Goal: Information Seeking & Learning: Learn about a topic

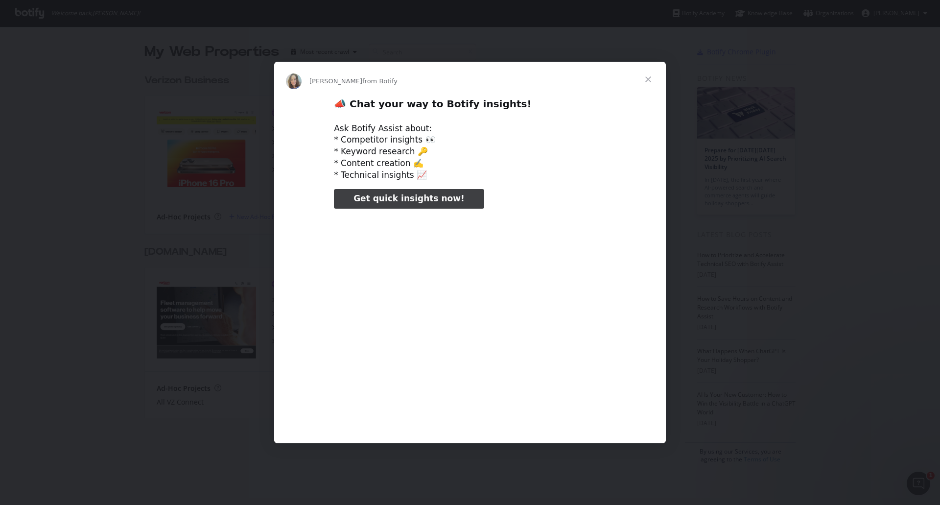
type input "3296666"
click at [647, 80] on span "Close" at bounding box center [648, 79] width 35 height 35
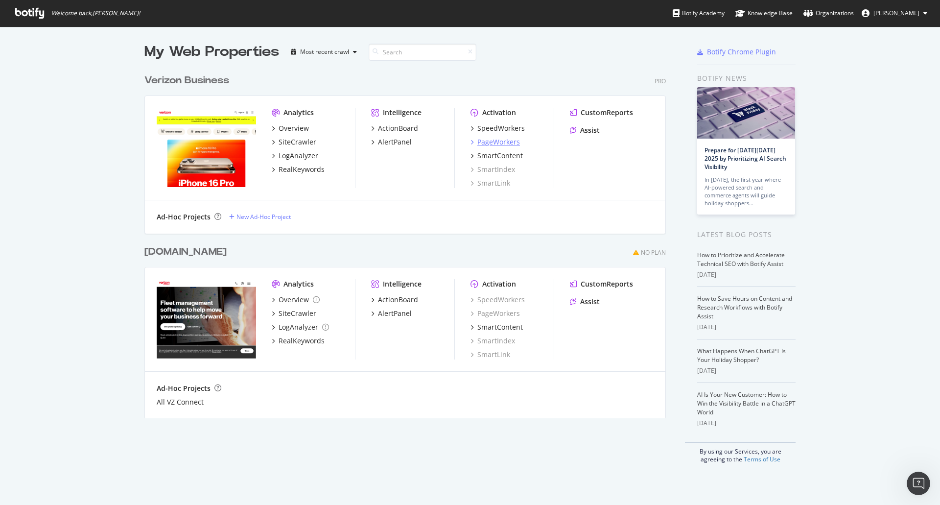
click at [486, 143] on div "PageWorkers" at bounding box center [498, 142] width 43 height 10
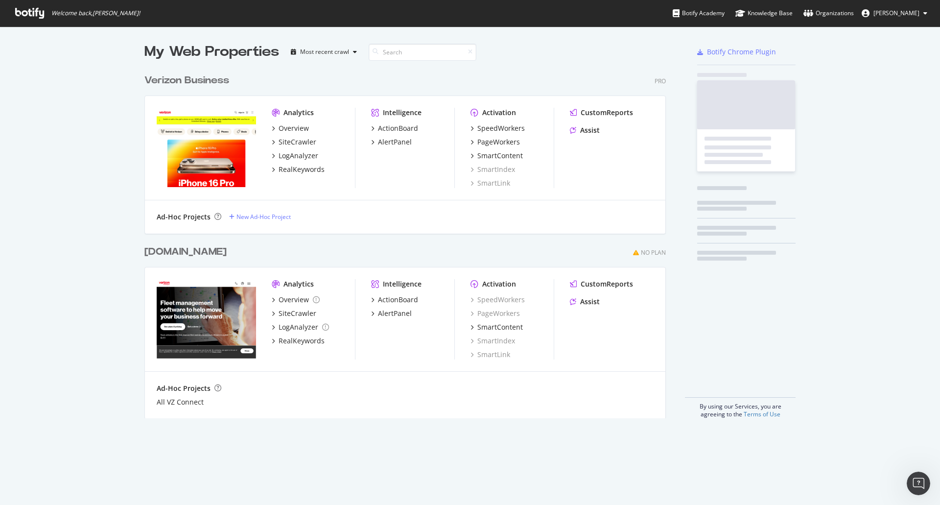
scroll to position [498, 926]
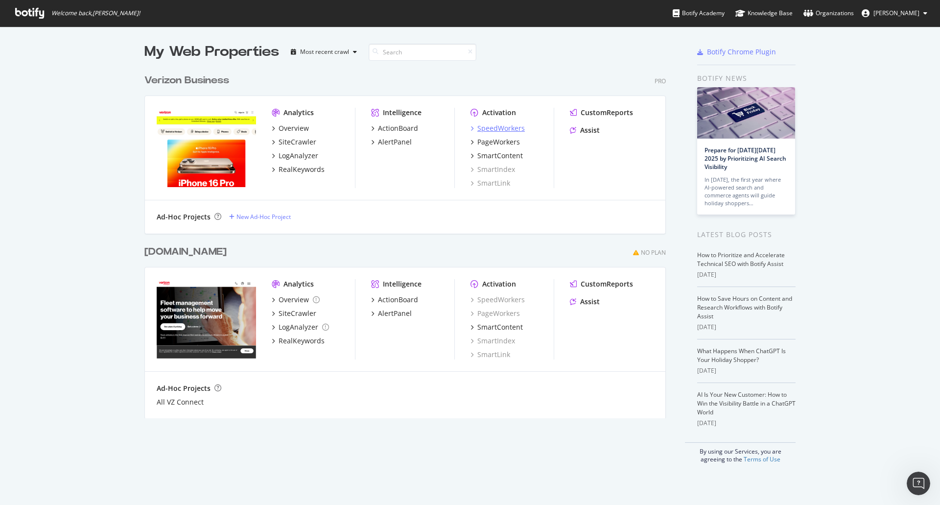
click at [489, 123] on div "SpeedWorkers" at bounding box center [501, 128] width 48 height 10
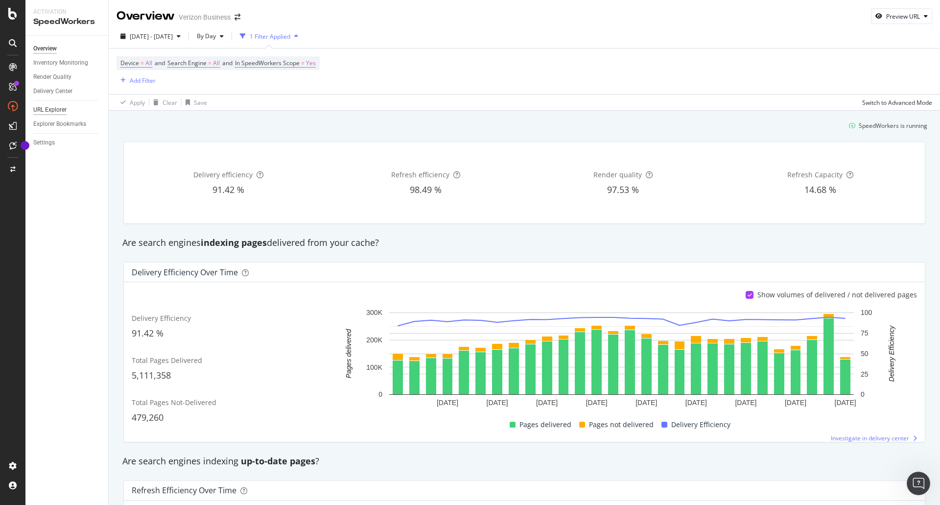
click at [43, 110] on div "URL Explorer" at bounding box center [49, 110] width 33 height 10
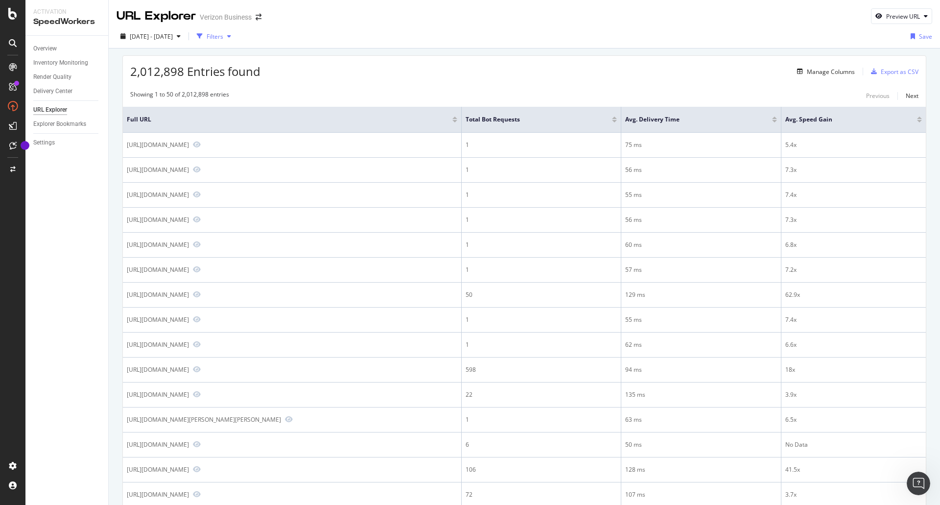
click at [223, 40] on div "Filters" at bounding box center [215, 36] width 17 height 8
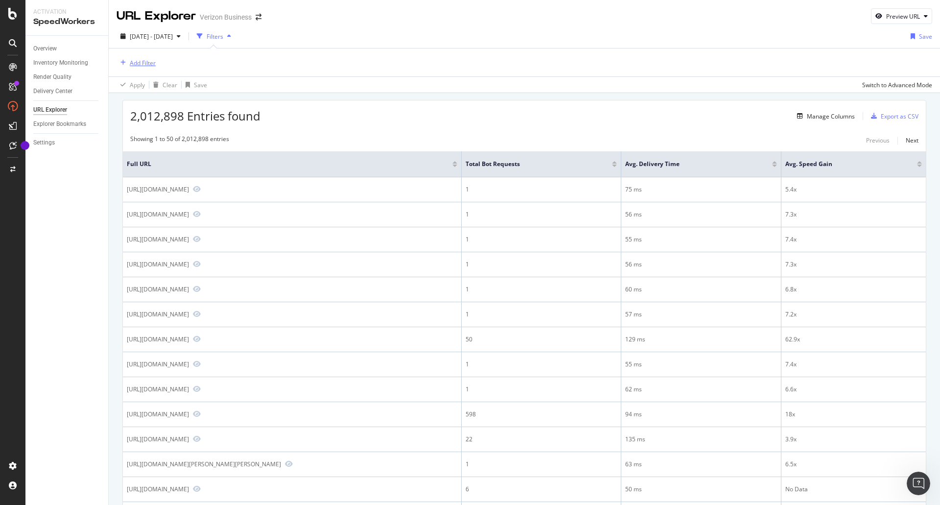
click at [144, 62] on div "Add Filter" at bounding box center [143, 63] width 26 height 8
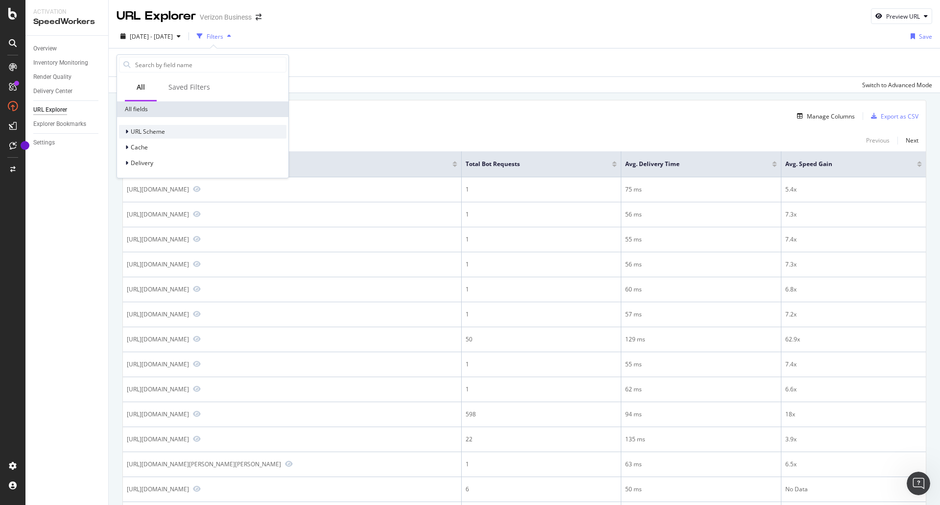
click at [163, 134] on span "URL Scheme" at bounding box center [148, 131] width 34 height 8
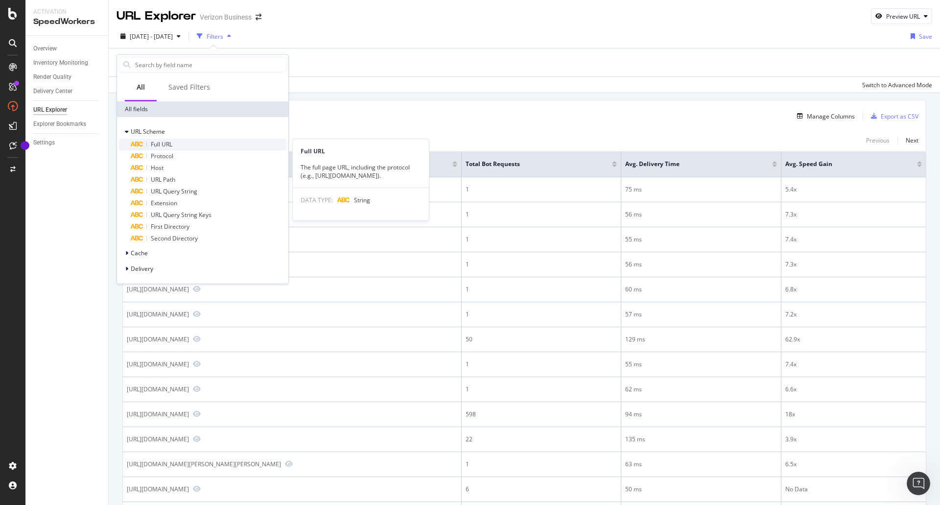
click at [187, 146] on div "Full URL" at bounding box center [209, 145] width 156 height 12
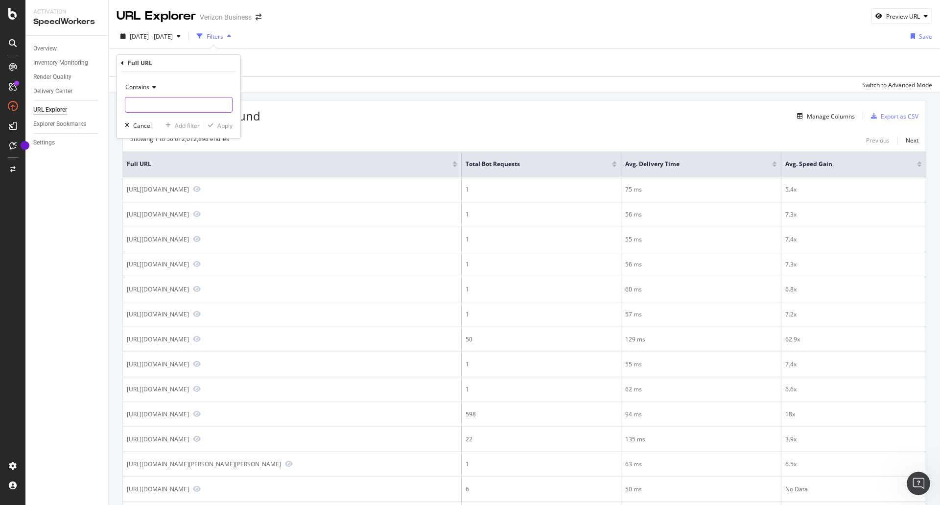
click at [200, 108] on input "text" at bounding box center [178, 105] width 107 height 16
paste input "[URL][DOMAIN_NAME]"
type input "[URL][DOMAIN_NAME]"
click at [151, 87] on icon at bounding box center [152, 87] width 7 height 6
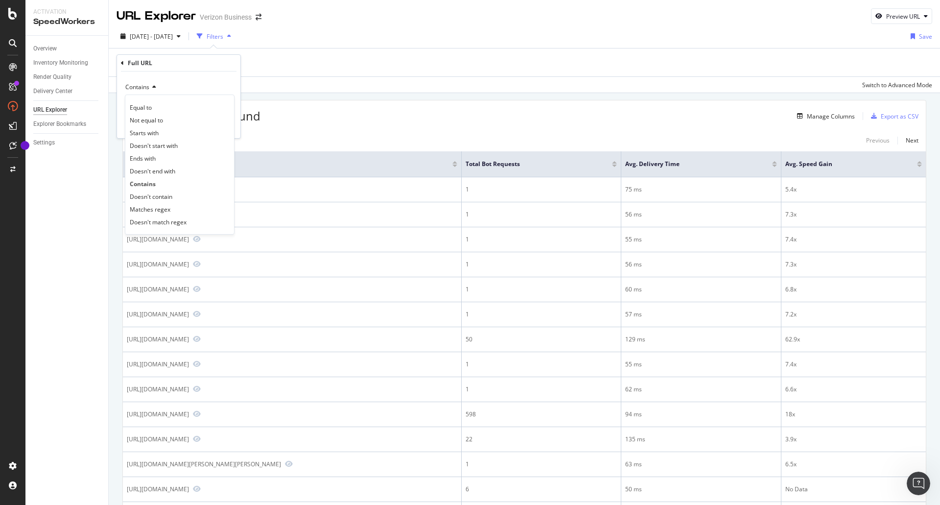
scroll to position [0, 0]
click at [165, 109] on div "Equal to" at bounding box center [179, 107] width 105 height 13
click at [208, 109] on input "text" at bounding box center [178, 105] width 107 height 16
paste input "[URL][DOMAIN_NAME]"
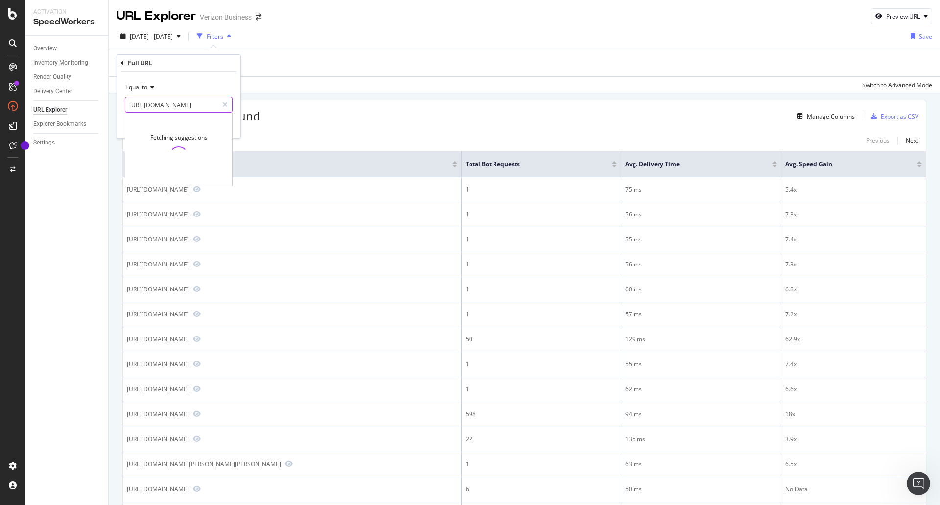
type input "[URL][DOMAIN_NAME]"
click at [231, 70] on div "Full URL" at bounding box center [179, 63] width 116 height 17
click at [224, 132] on div "Equal to https://www.verizon.com/business/ https://www.verizon.com/business/ Ca…" at bounding box center [178, 105] width 123 height 67
click at [225, 124] on div "Apply" at bounding box center [224, 125] width 15 height 8
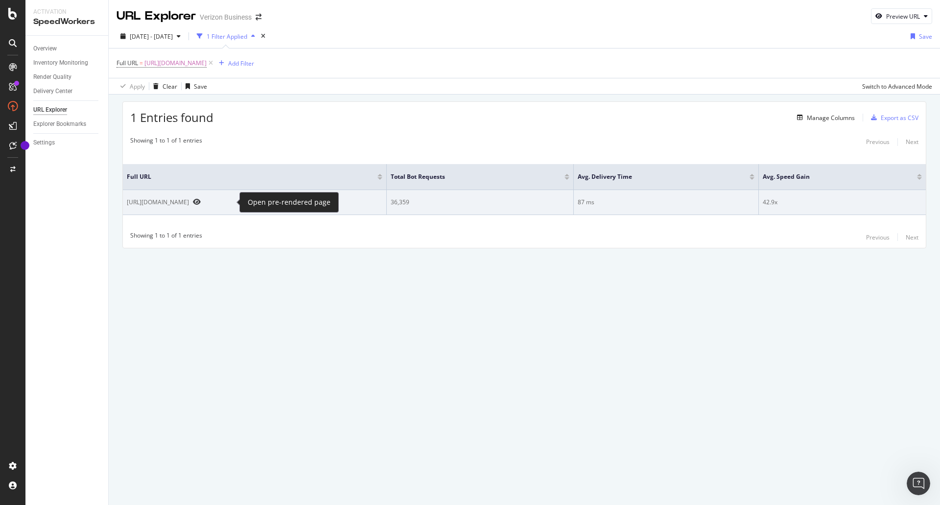
click at [201, 201] on icon "Preview https://www.verizon.com/business/" at bounding box center [197, 201] width 8 height 7
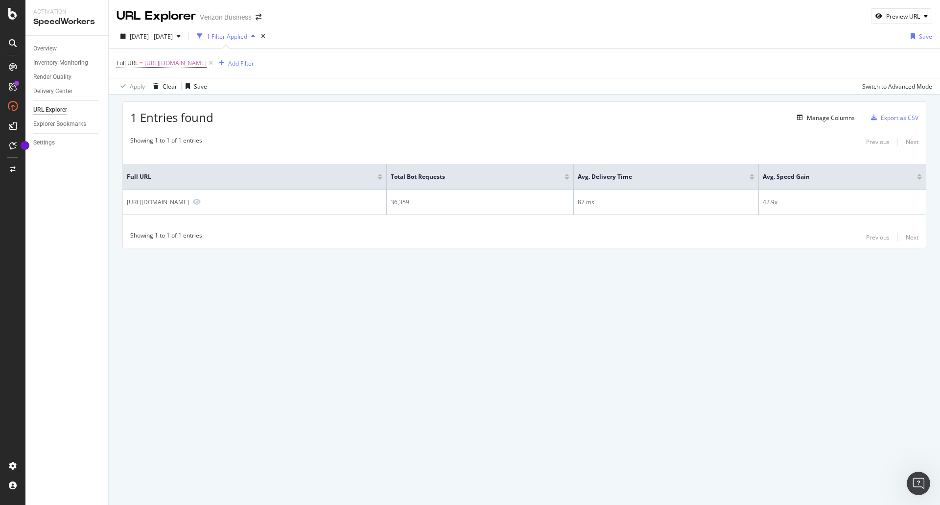
drag, startPoint x: 252, startPoint y: 199, endPoint x: 555, endPoint y: 252, distance: 307.8
click at [555, 252] on div "1 Entries found Manage Columns Export as CSV Showing 1 to 1 of 1 entries Previo…" at bounding box center [525, 189] width 832 height 188
click at [69, 61] on div "Inventory Monitoring" at bounding box center [60, 63] width 55 height 10
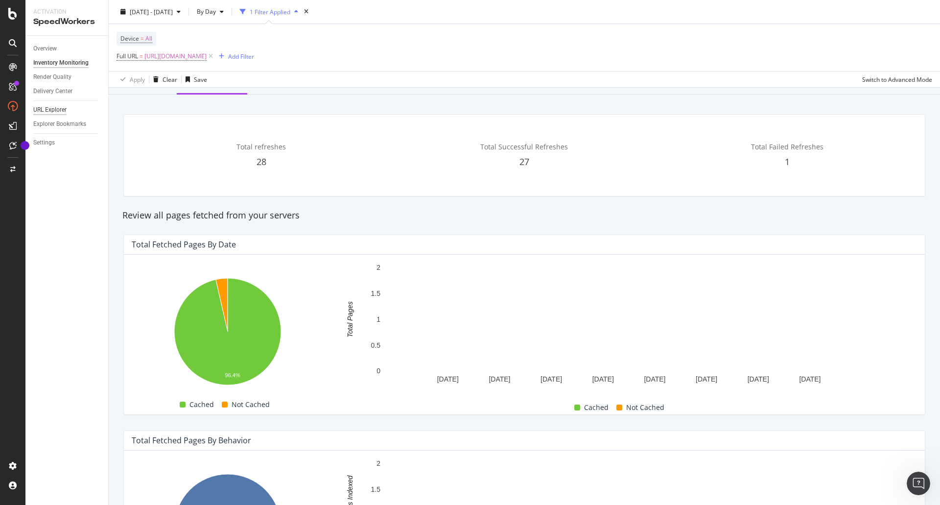
scroll to position [44, 0]
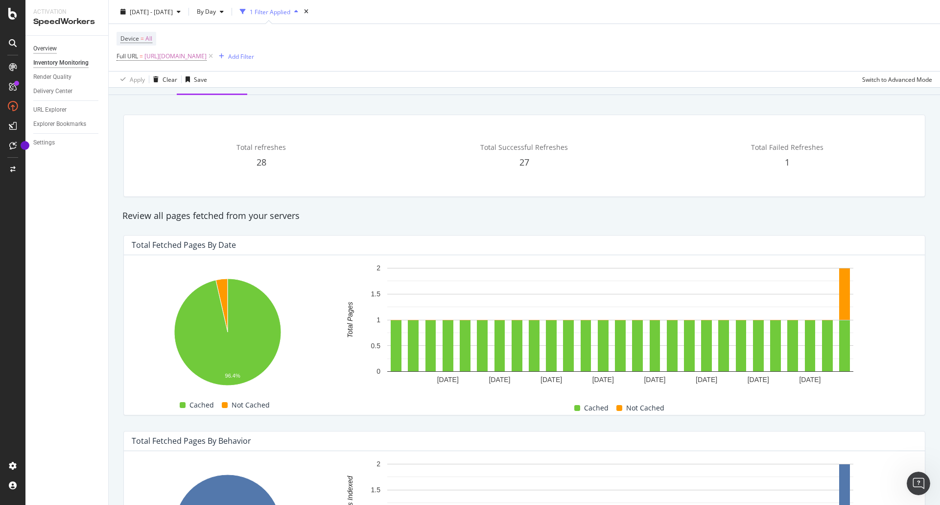
click at [50, 47] on div "Overview" at bounding box center [45, 49] width 24 height 10
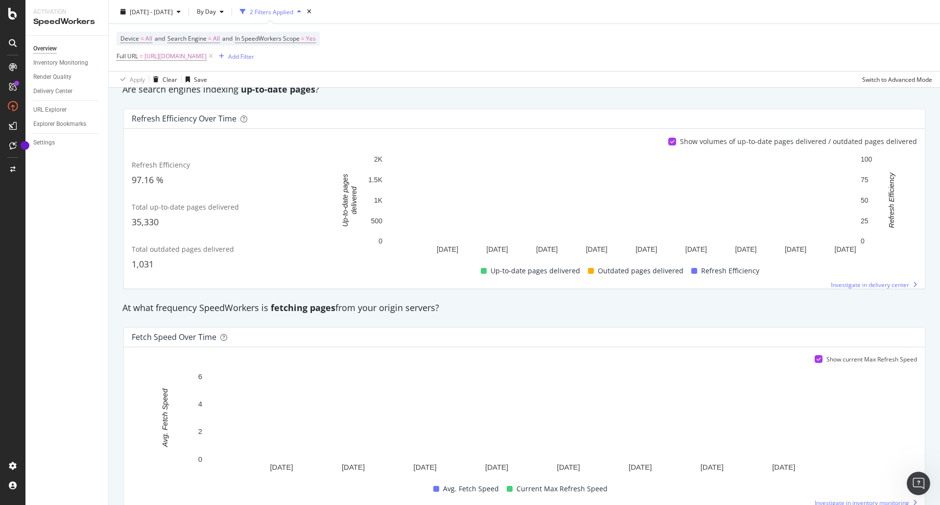
scroll to position [374, 0]
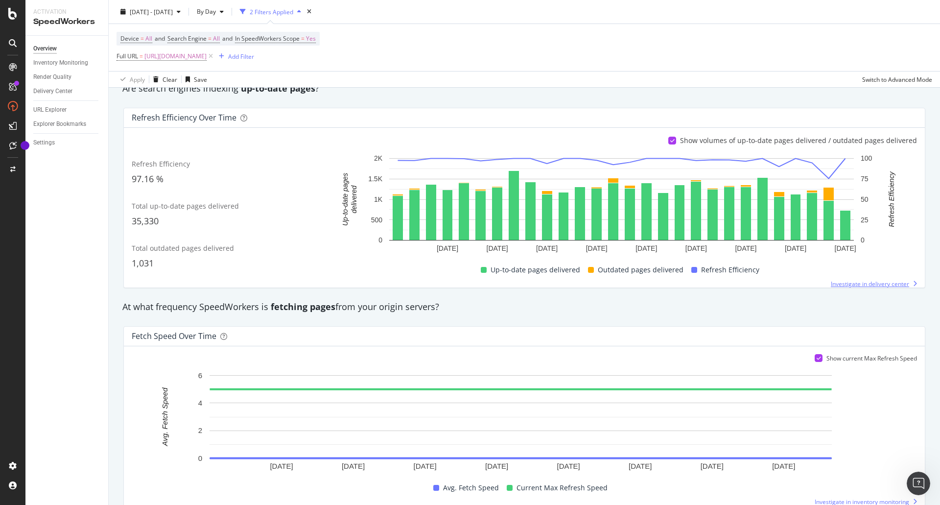
click at [847, 282] on span "Investigate in delivery center" at bounding box center [870, 284] width 78 height 8
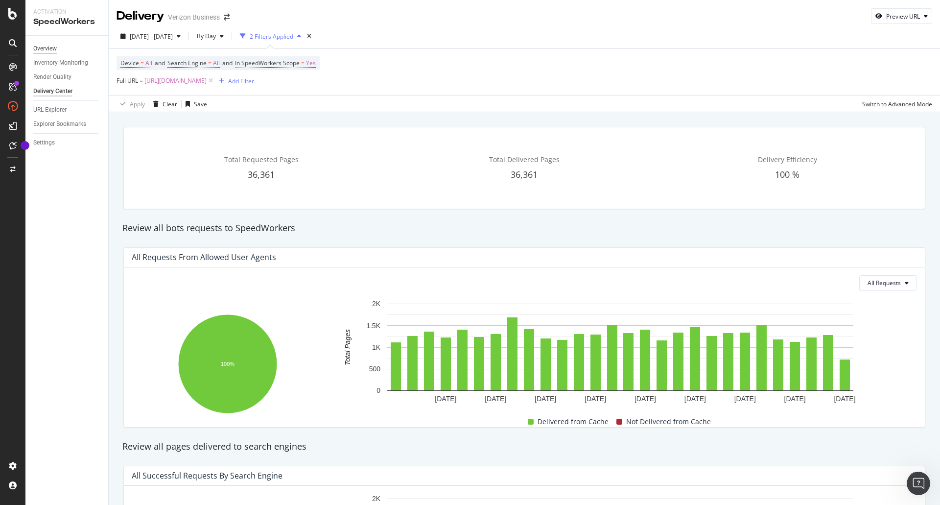
click at [56, 48] on div "Overview" at bounding box center [45, 49] width 24 height 10
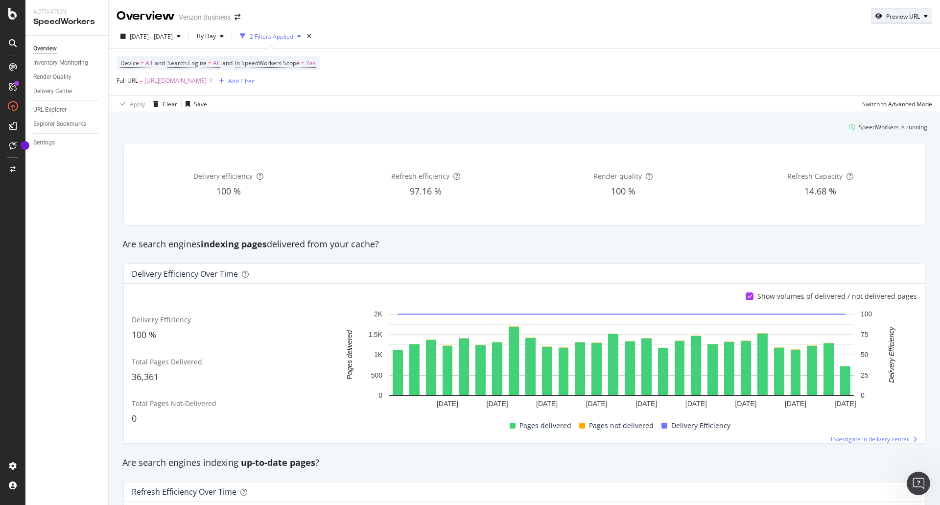
click at [891, 15] on div "Preview URL" at bounding box center [903, 16] width 34 height 8
click at [882, 63] on input "url" at bounding box center [864, 61] width 107 height 17
paste input "[URL][DOMAIN_NAME]"
type input "[URL][DOMAIN_NAME]"
click at [910, 81] on div "Preview" at bounding box center [907, 80] width 22 height 8
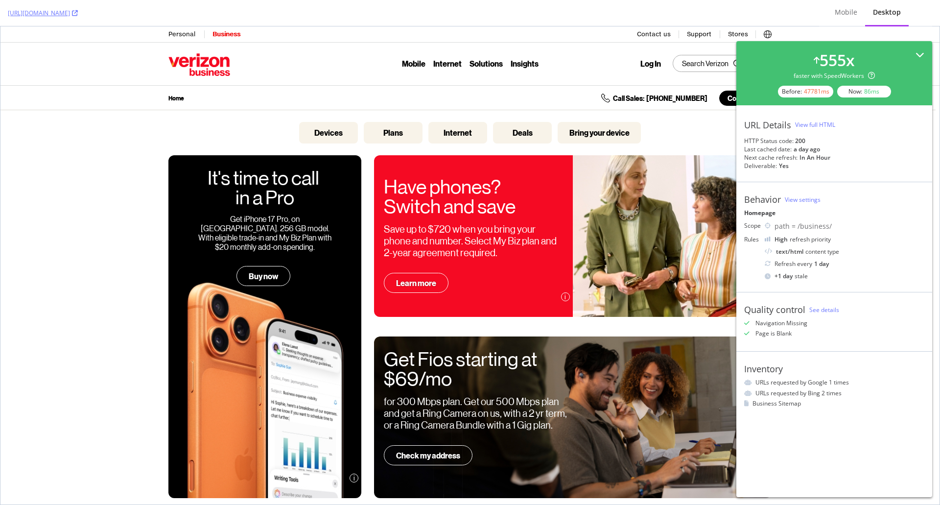
click at [922, 49] on div "555 x faster with SpeedWorkers Before: 47781 ms Now: 86 ms" at bounding box center [834, 73] width 180 height 48
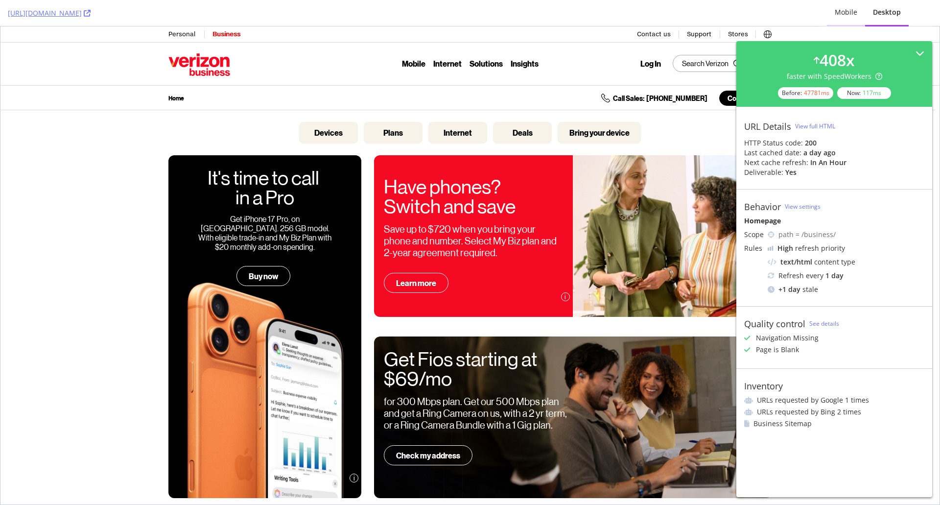
click at [857, 11] on div "Mobile" at bounding box center [846, 12] width 23 height 10
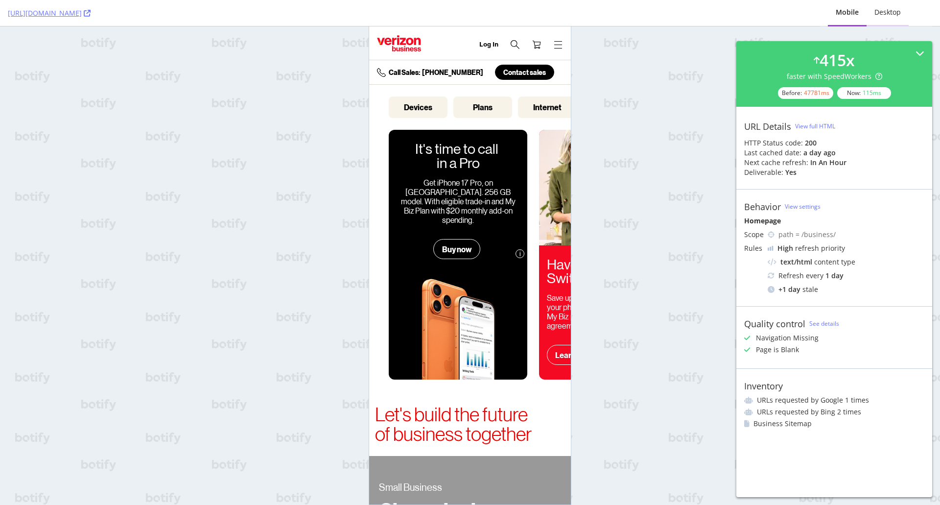
scroll to position [0, 12]
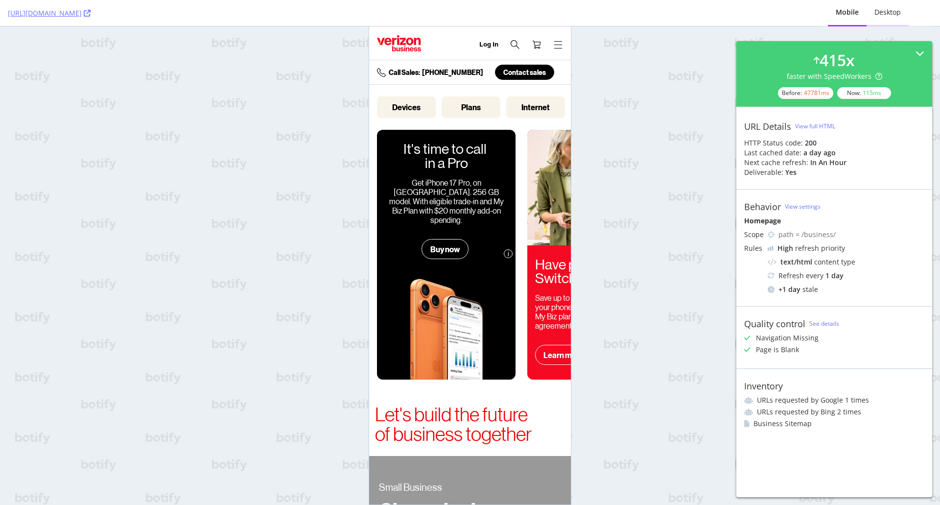
click at [880, 16] on div "Desktop" at bounding box center [888, 12] width 26 height 10
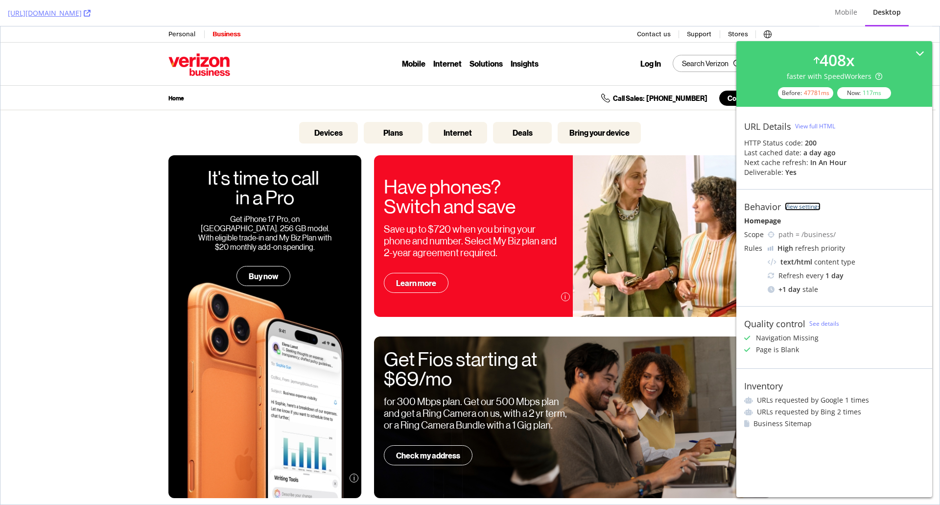
click at [817, 205] on link "View settings" at bounding box center [803, 206] width 36 height 8
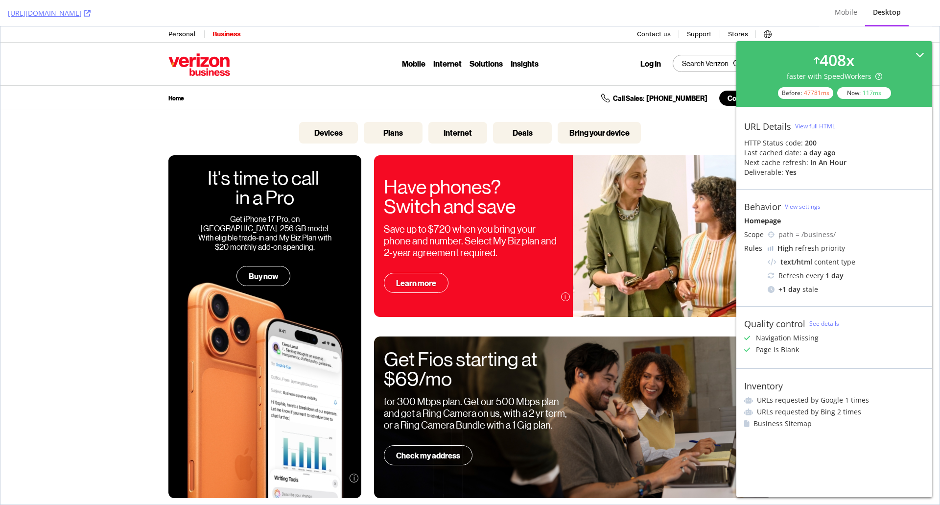
click at [919, 50] on icon at bounding box center [920, 54] width 9 height 9
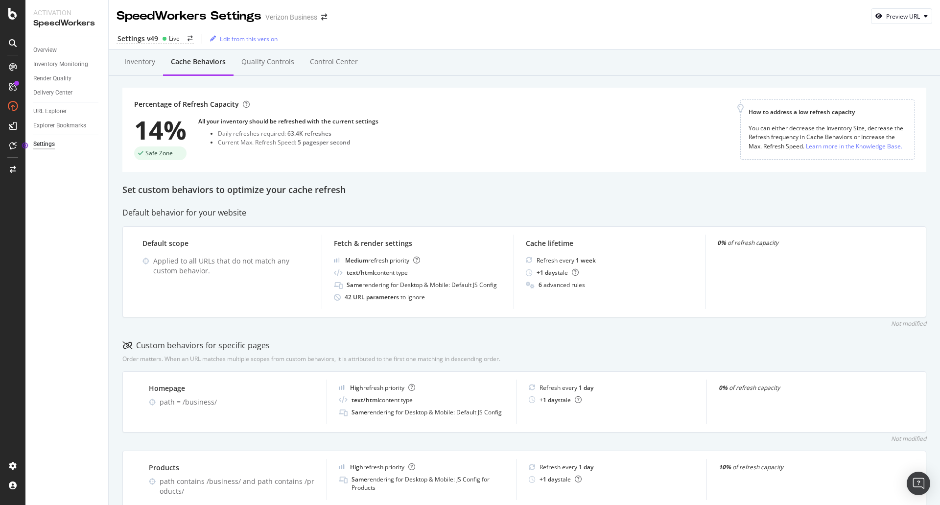
click at [63, 248] on div "Overview Inventory Monitoring Render Quality Delivery Center URL Explorer Explo…" at bounding box center [66, 271] width 83 height 468
click at [59, 108] on div "SiteCrawler" at bounding box center [53, 108] width 35 height 10
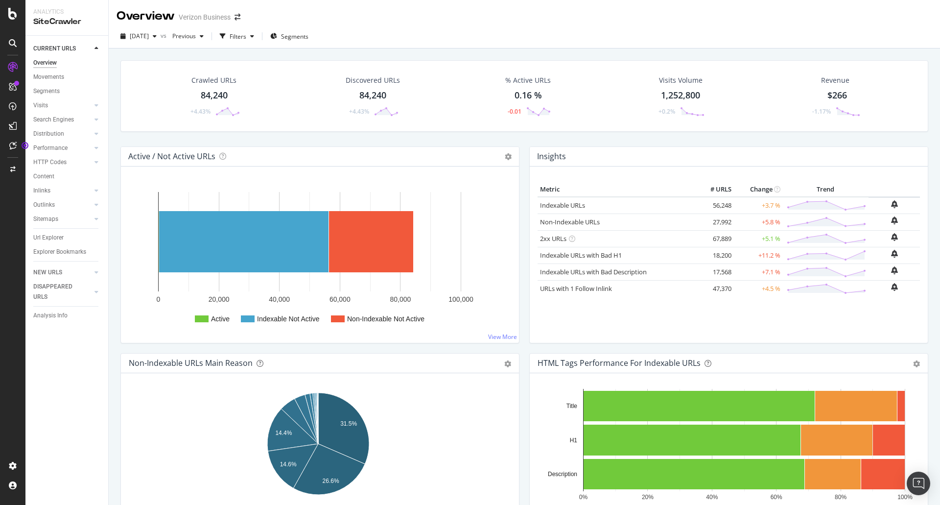
click at [89, 406] on div "CURRENT URLS Overview Movements Segments Visits Analysis Orphan URLs Search Eng…" at bounding box center [66, 270] width 83 height 469
click at [74, 235] on link "Url Explorer" at bounding box center [67, 238] width 68 height 10
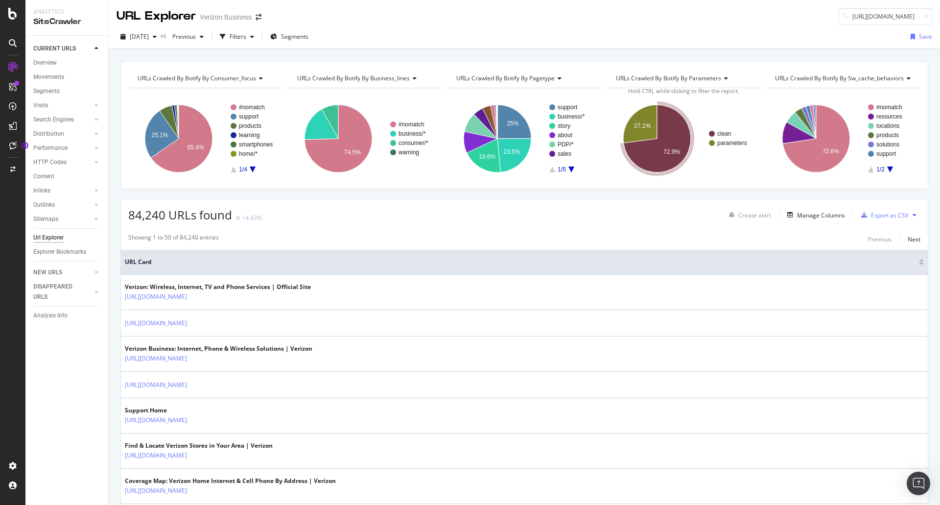
scroll to position [0, 29]
type input "[URL][DOMAIN_NAME]"
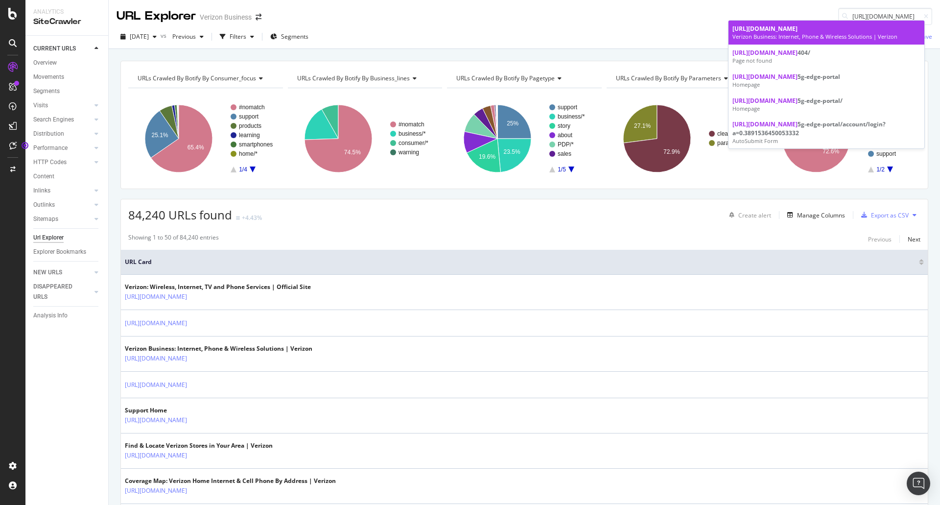
scroll to position [0, 0]
click at [805, 22] on link "https://www.verizon.com/business/ Verizon Business: Internet, Phone & Wireless …" at bounding box center [827, 33] width 196 height 24
